Goal: Check status: Check status

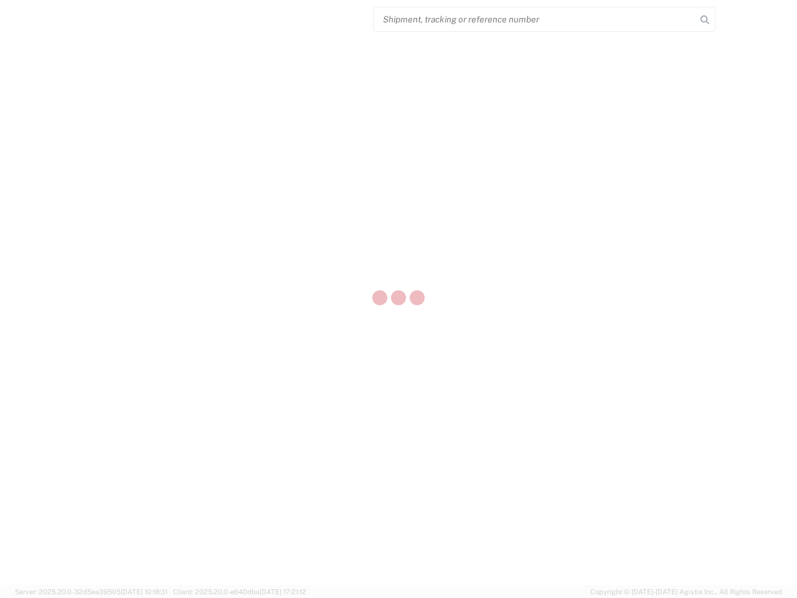
select select "US"
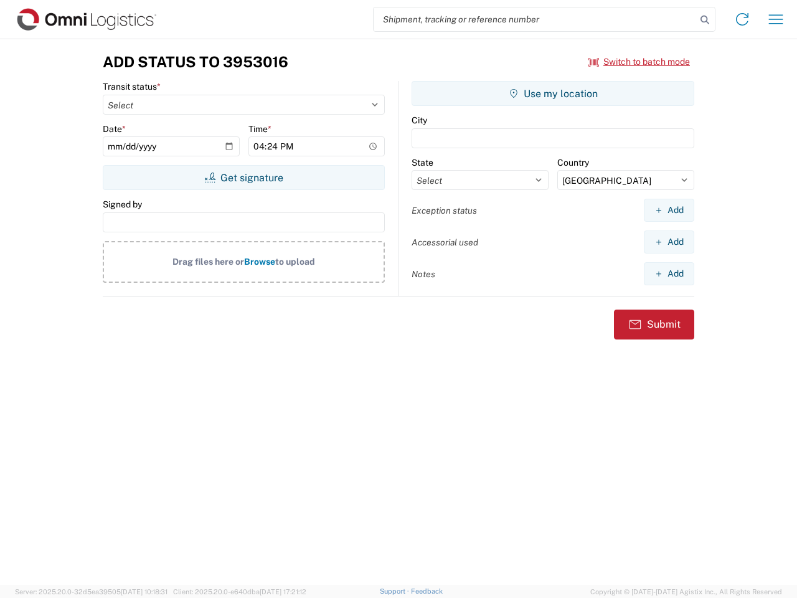
click at [535, 19] on input "search" at bounding box center [534, 19] width 322 height 24
click at [705, 20] on icon at bounding box center [704, 19] width 17 height 17
click at [742, 19] on icon at bounding box center [742, 19] width 20 height 20
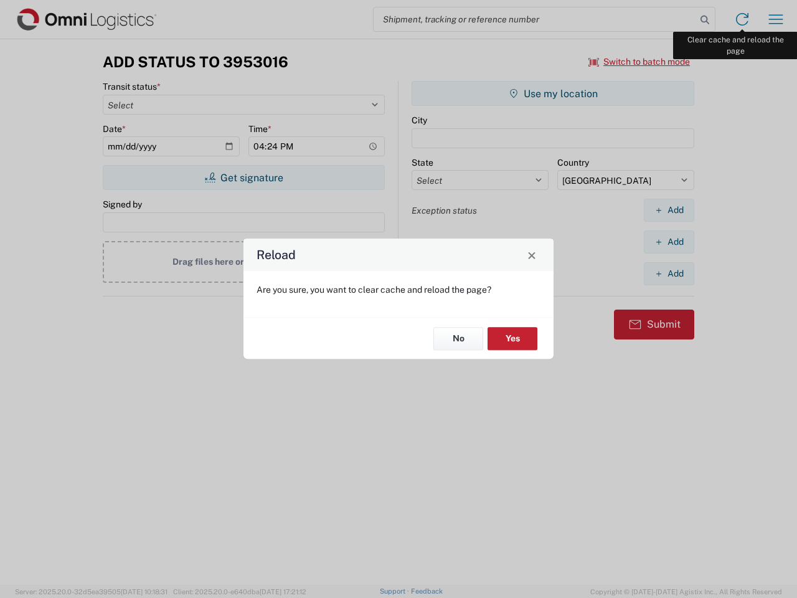
click at [776, 19] on div "Reload Are you sure, you want to clear cache and reload the page? No Yes" at bounding box center [398, 299] width 797 height 598
click at [639, 62] on div "Reload Are you sure, you want to clear cache and reload the page? No Yes" at bounding box center [398, 299] width 797 height 598
click at [243, 177] on div "Reload Are you sure, you want to clear cache and reload the page? No Yes" at bounding box center [398, 299] width 797 height 598
click at [553, 93] on div "Reload Are you sure, you want to clear cache and reload the page? No Yes" at bounding box center [398, 299] width 797 height 598
click at [668, 210] on div "Reload Are you sure, you want to clear cache and reload the page? No Yes" at bounding box center [398, 299] width 797 height 598
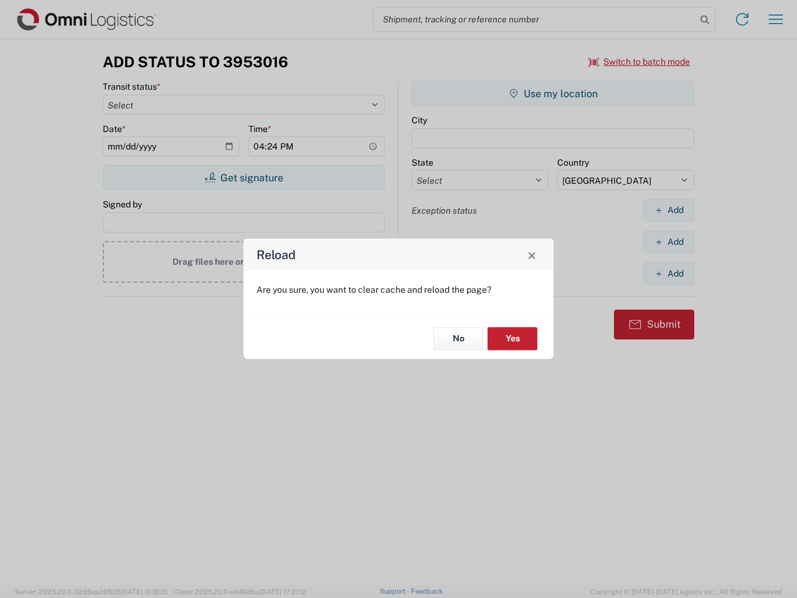
click at [668, 242] on div "Reload Are you sure, you want to clear cache and reload the page? No Yes" at bounding box center [398, 299] width 797 height 598
click at [668, 273] on div "Reload Are you sure, you want to clear cache and reload the page? No Yes" at bounding box center [398, 299] width 797 height 598
